Goal: Task Accomplishment & Management: Manage account settings

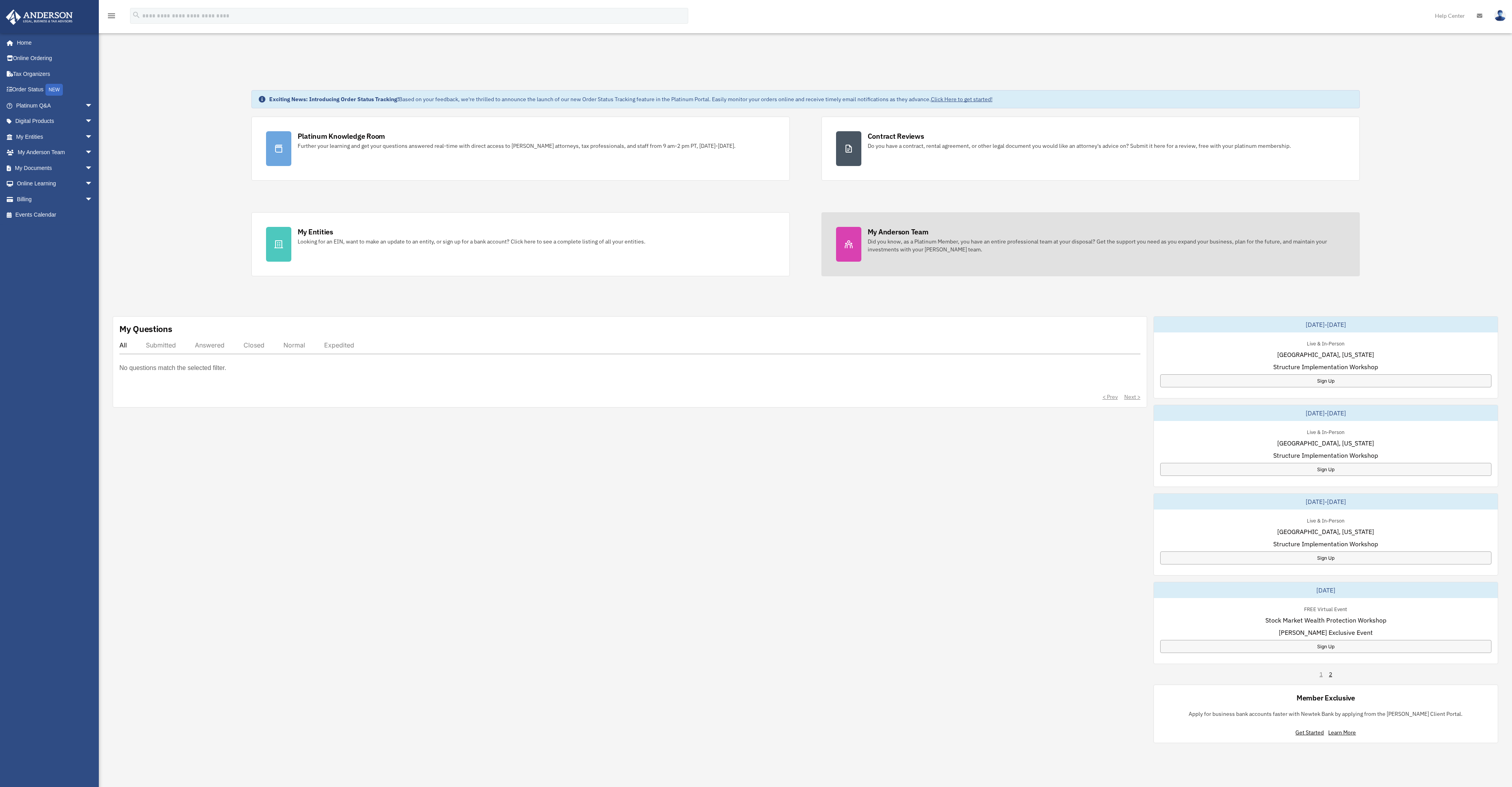
click at [901, 254] on link "My Anderson Team Did you know, as a Platinum Member, you have an entire profess…" at bounding box center [1090, 244] width 538 height 64
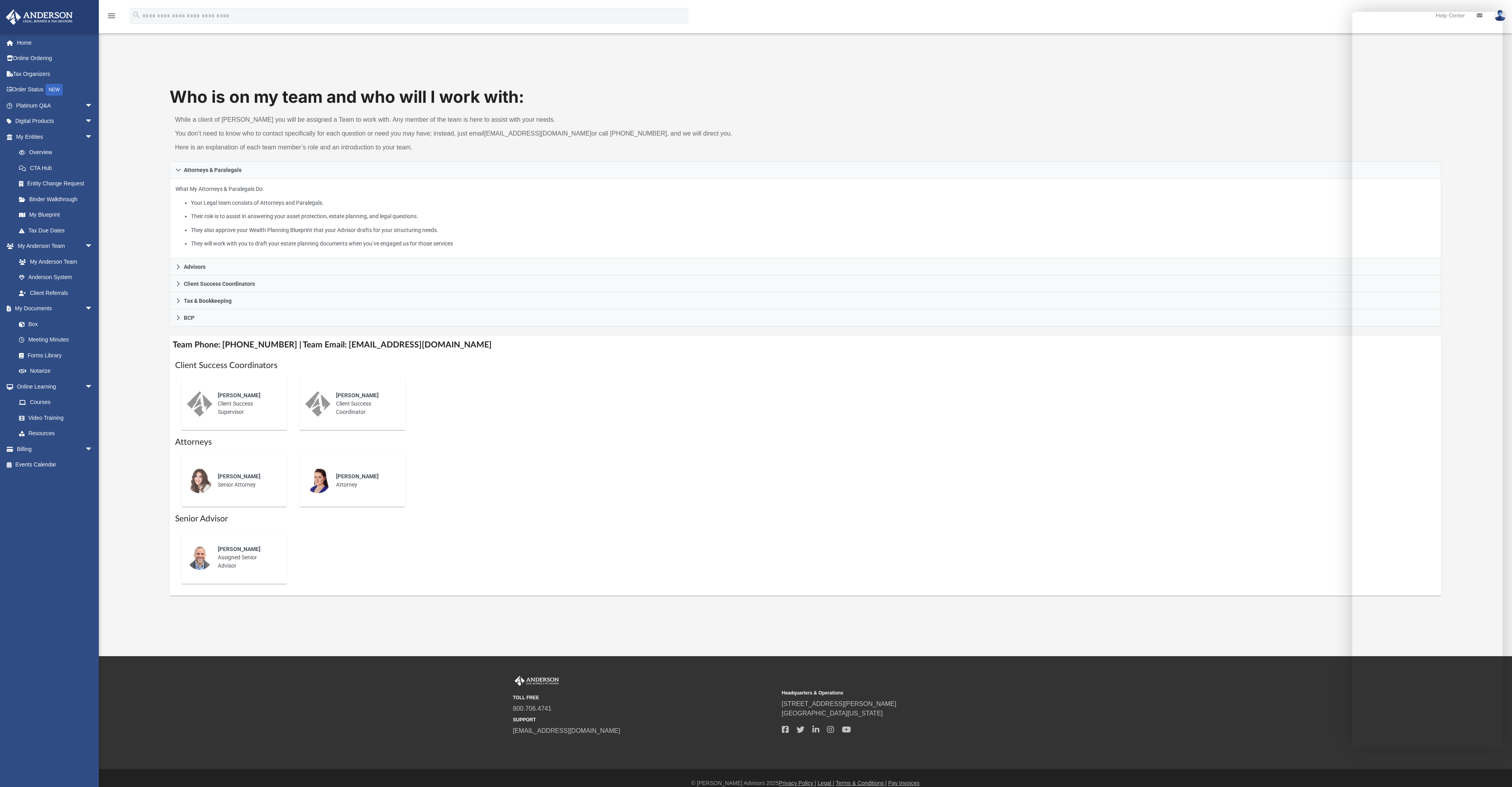
click at [362, 404] on div "[PERSON_NAME] Client Success Coordinator" at bounding box center [365, 403] width 69 height 36
click at [1260, 26] on div "menu search Site Menu add [EMAIL_ADDRESS][DOMAIN_NAME] My Profile Reset Passwor…" at bounding box center [756, 19] width 1500 height 27
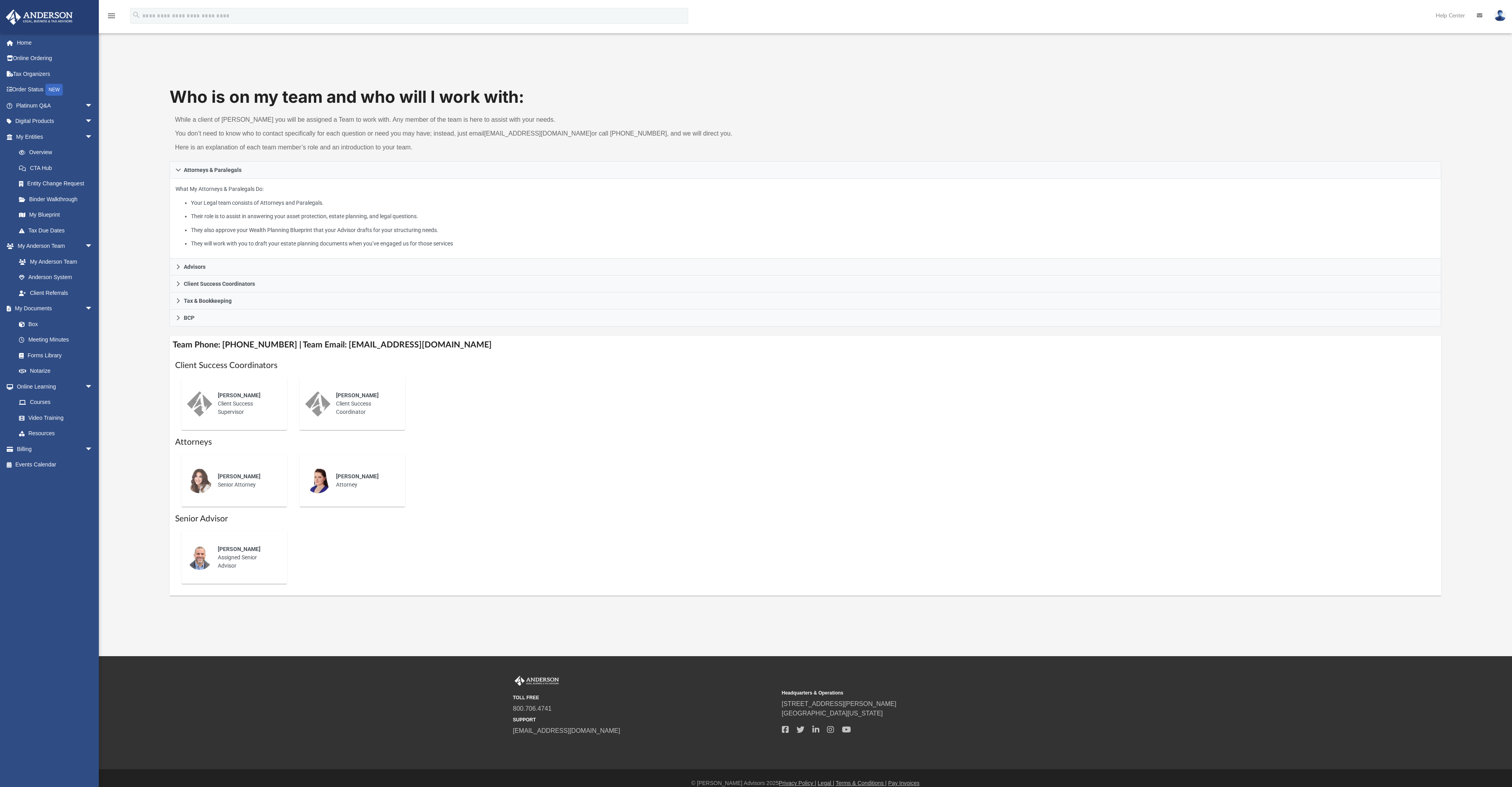
click at [1497, 14] on img at bounding box center [1500, 16] width 12 height 12
click at [1369, 69] on link "Logout" at bounding box center [1381, 69] width 79 height 16
